Goal: Use online tool/utility: Utilize a website feature to perform a specific function

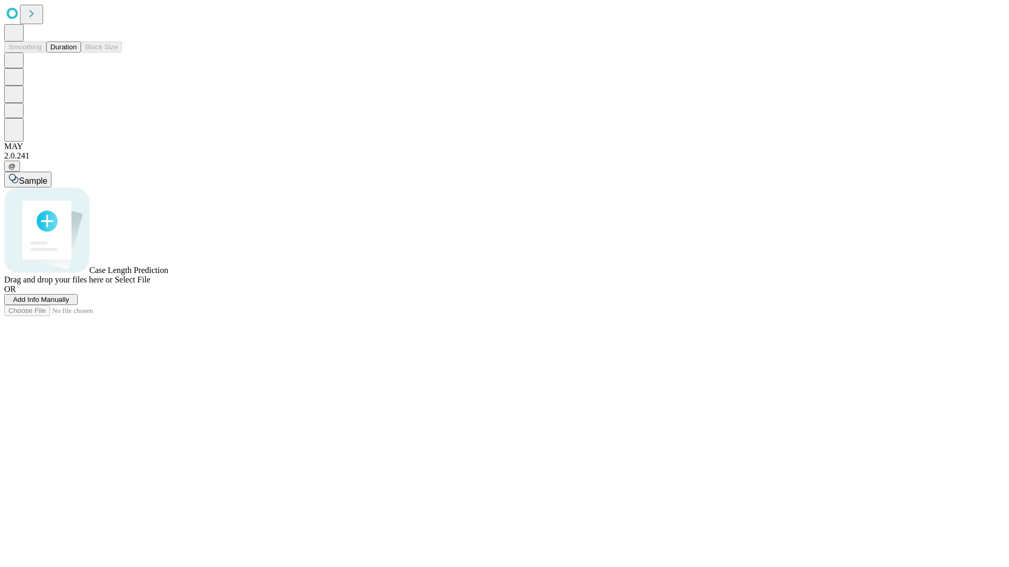
click at [77, 53] on button "Duration" at bounding box center [63, 46] width 35 height 11
click at [150, 284] on span "Select File" at bounding box center [133, 279] width 36 height 9
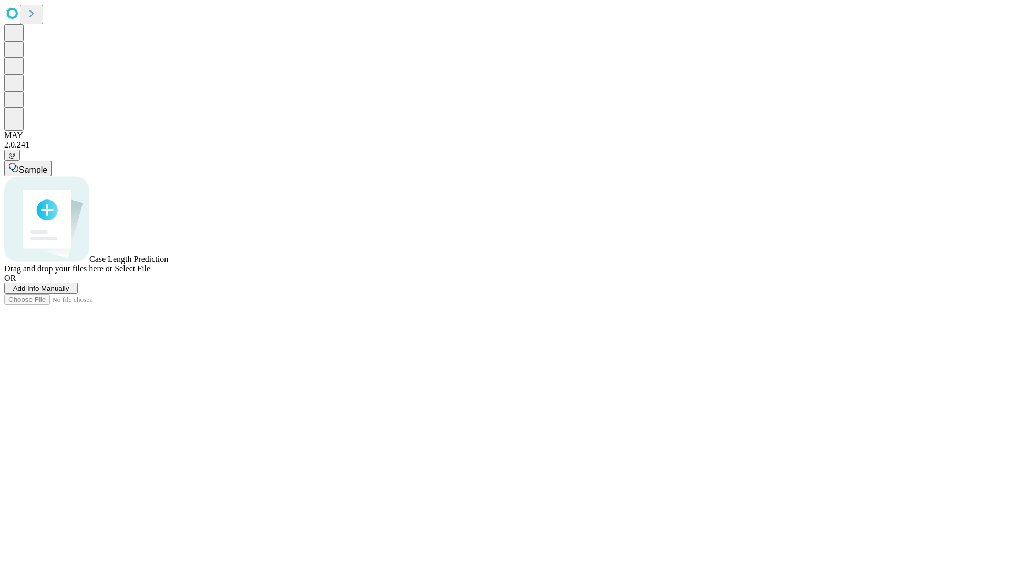
click at [150, 273] on span "Select File" at bounding box center [133, 268] width 36 height 9
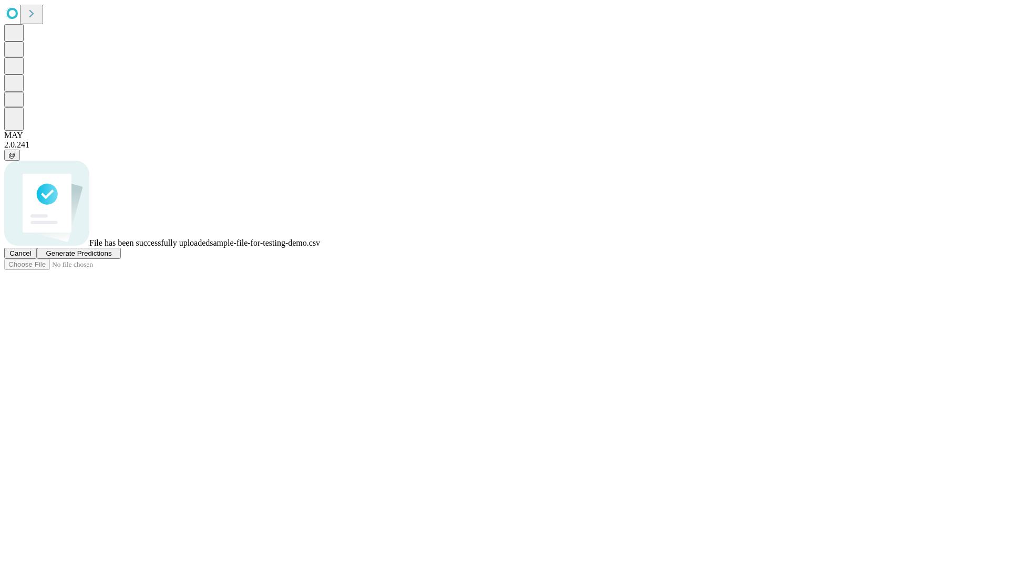
click at [111, 257] on span "Generate Predictions" at bounding box center [79, 254] width 66 height 8
